Goal: Communication & Community: Answer question/provide support

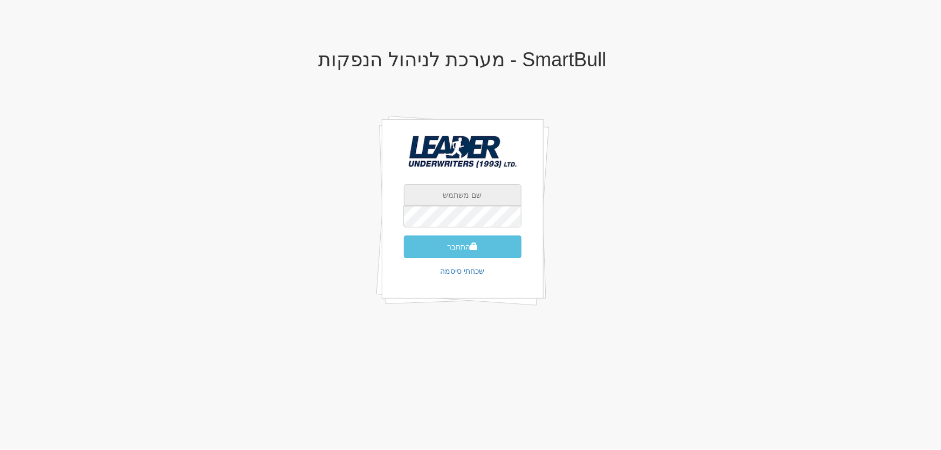
click at [451, 198] on input "text" at bounding box center [463, 195] width 118 height 22
type input "[EMAIL_ADDRESS][DOMAIN_NAME]"
click at [458, 241] on button "התחבר" at bounding box center [463, 247] width 118 height 23
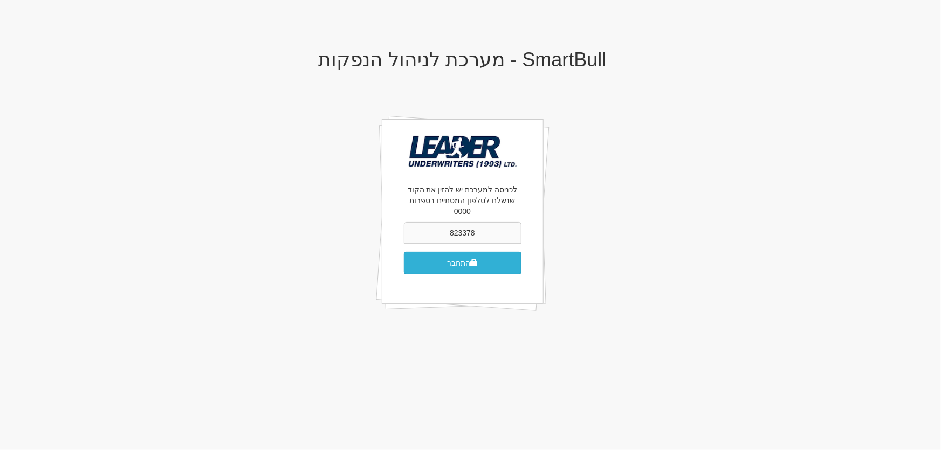
type input "823378"
click at [451, 253] on button "התחבר" at bounding box center [463, 263] width 118 height 23
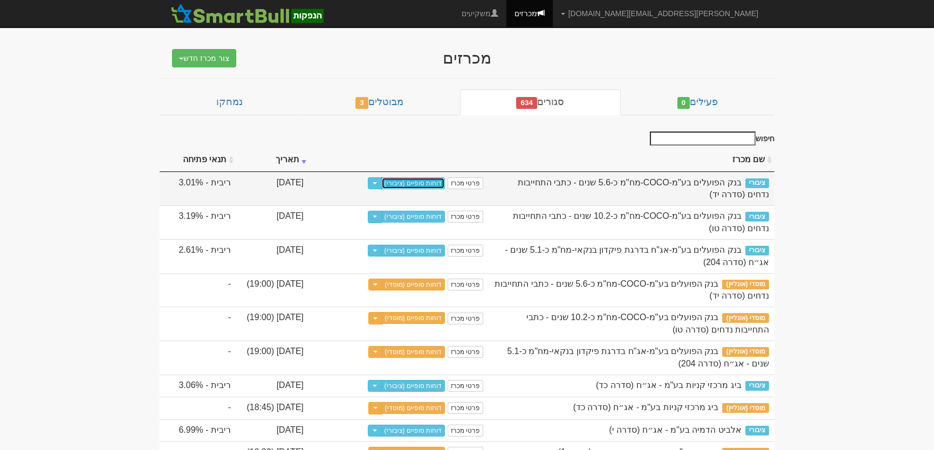
click at [421, 185] on link "דוחות סופיים (ציבורי)" at bounding box center [413, 183] width 64 height 12
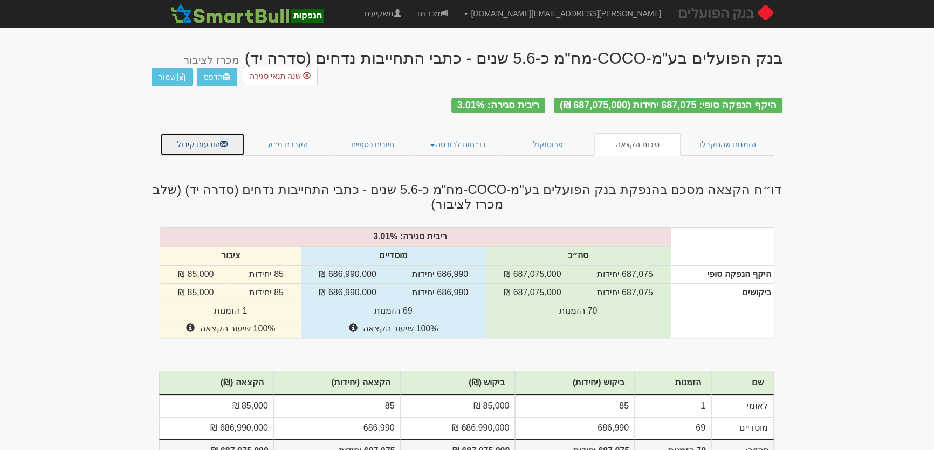
click at [184, 141] on link "הודעות קיבול" at bounding box center [203, 144] width 86 height 23
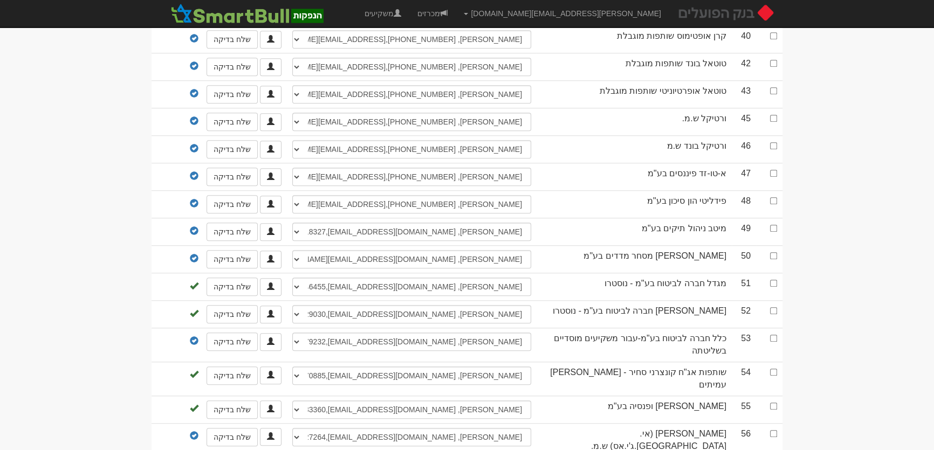
scroll to position [1225, 0]
drag, startPoint x: 775, startPoint y: 324, endPoint x: 760, endPoint y: 361, distance: 40.7
click at [774, 334] on input "checkbox" at bounding box center [773, 337] width 7 height 7
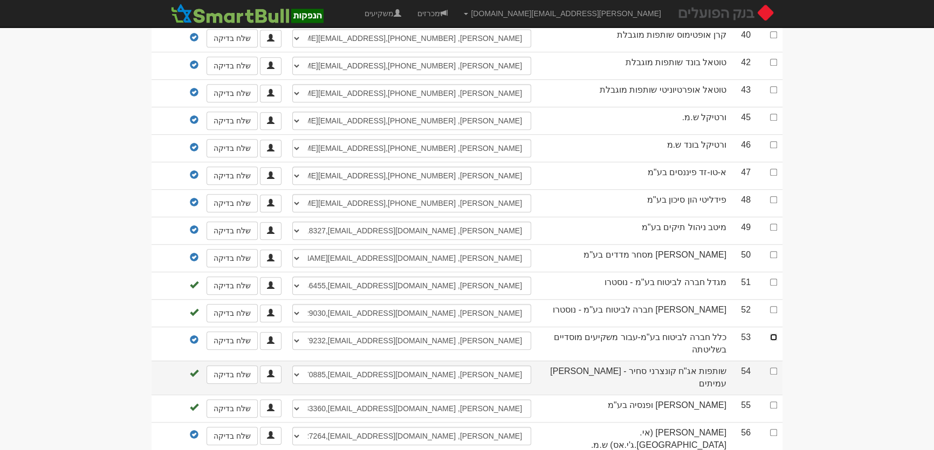
checkbox input "true"
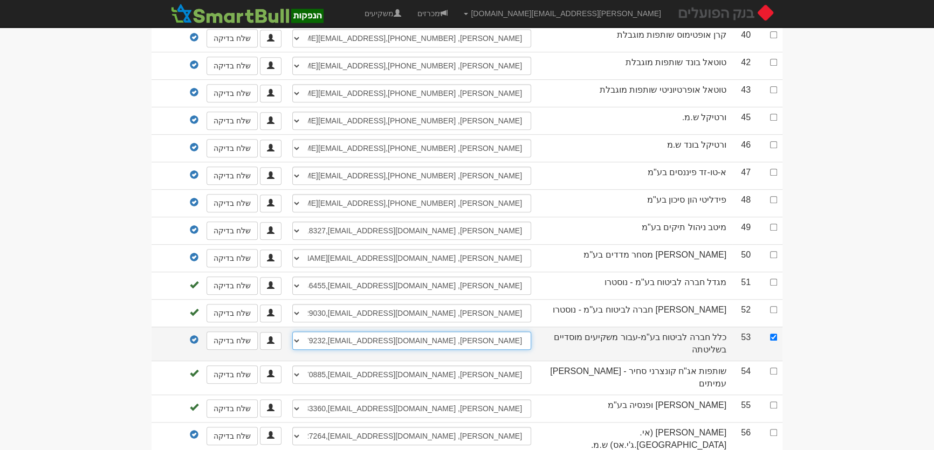
click at [448, 332] on select "[PERSON_NAME], 0546557155, [EMAIL_ADDRESS][DOMAIN_NAME] [PERSON_NAME], 054-2560…" at bounding box center [411, 341] width 239 height 18
select select "5b44df8c1e2e6b0004a81e63"
click at [292, 332] on select "[PERSON_NAME], 0546557155, [EMAIL_ADDRESS][DOMAIN_NAME] [PERSON_NAME], 054-2560…" at bounding box center [411, 341] width 239 height 18
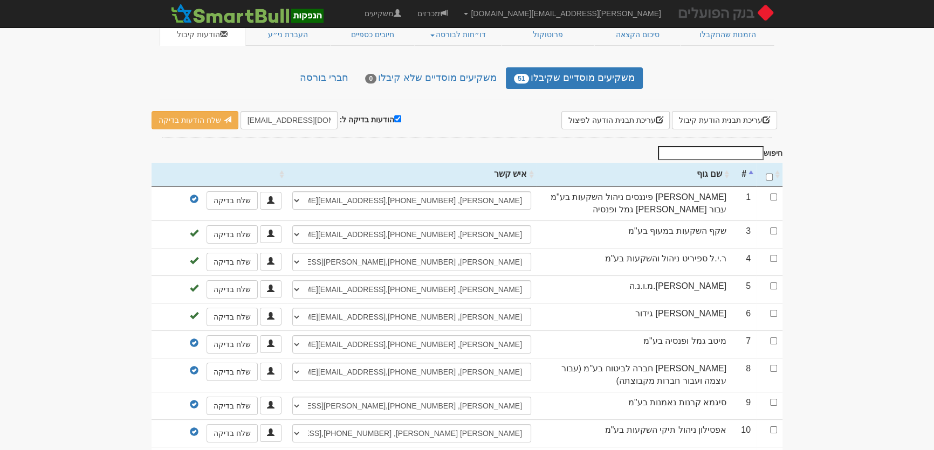
scroll to position [0, 0]
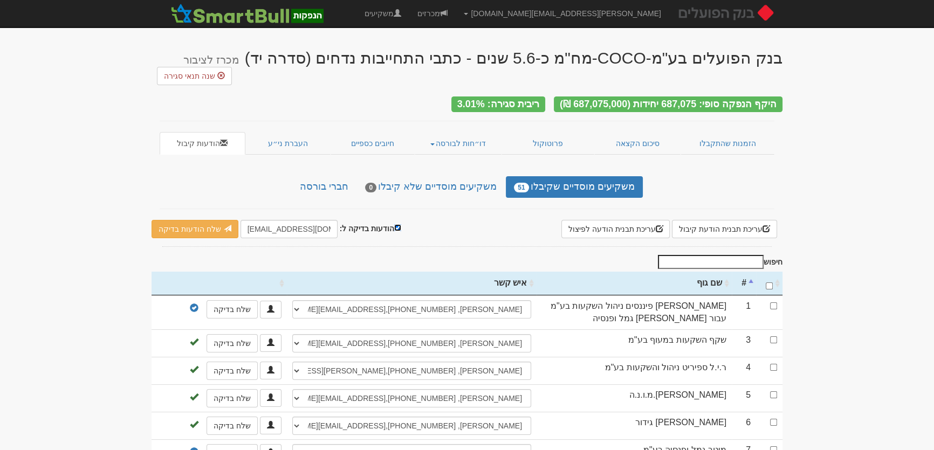
click at [394, 224] on input "הודעות בדיקה ל:" at bounding box center [397, 227] width 7 height 7
checkbox input "false"
click at [216, 229] on link "שלח הודעות למשקיעים" at bounding box center [202, 229] width 100 height 18
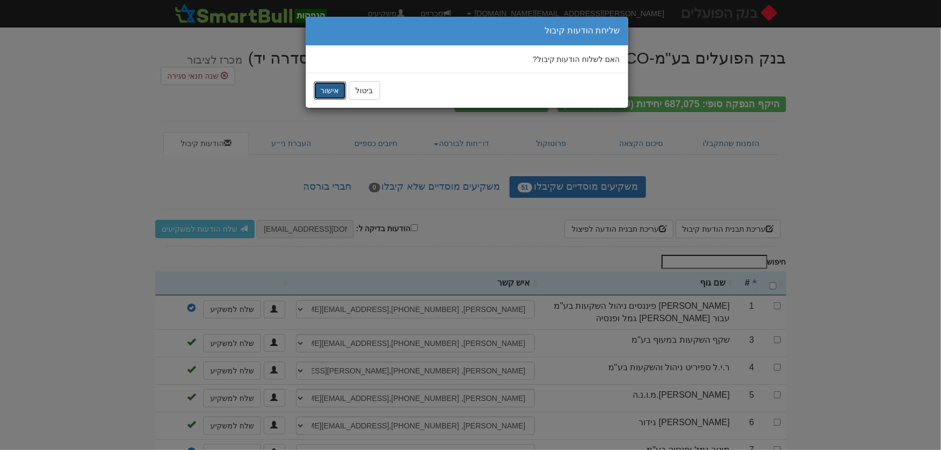
click at [332, 91] on button "אישור" at bounding box center [330, 90] width 32 height 18
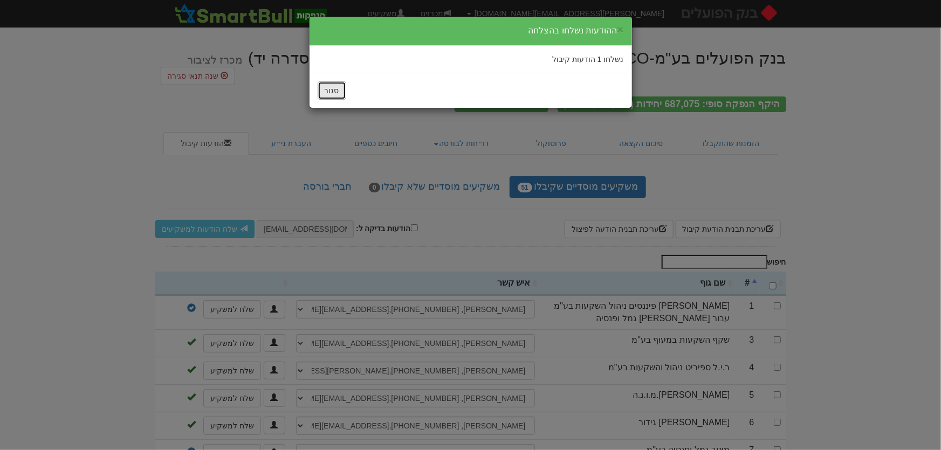
click at [341, 87] on button "סגור" at bounding box center [332, 90] width 29 height 18
